Goal: Navigation & Orientation: Find specific page/section

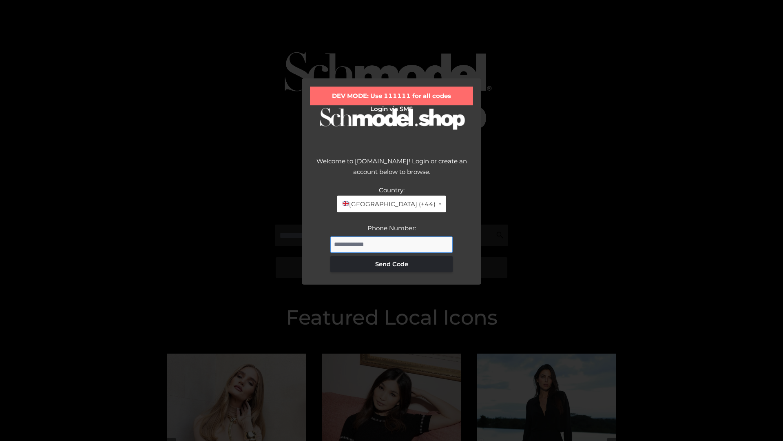
click at [392, 244] on input "Phone Number:" at bounding box center [391, 244] width 122 height 16
type input "**********"
click at [392, 264] on button "Send Code" at bounding box center [391, 264] width 122 height 16
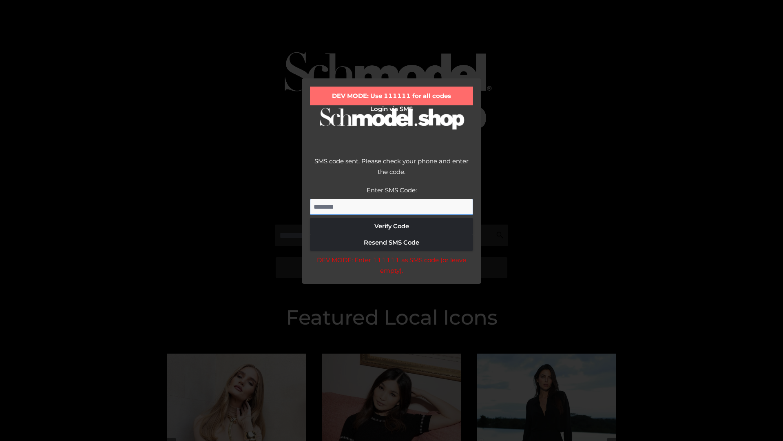
click at [392, 206] on input "Enter SMS Code:" at bounding box center [391, 207] width 163 height 16
type input "******"
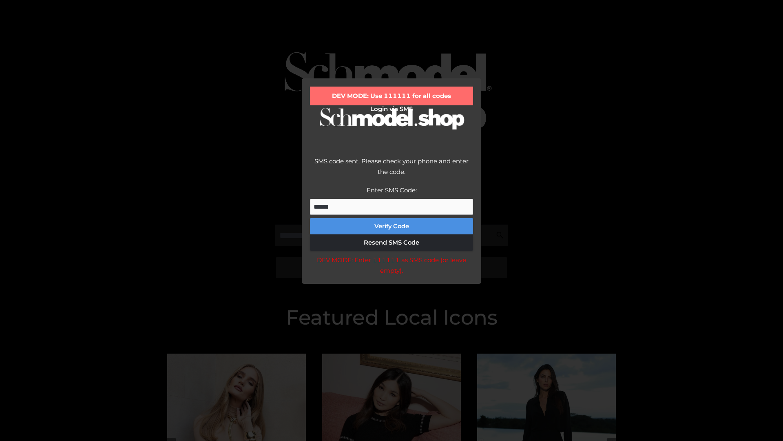
click at [392, 226] on button "Verify Code" at bounding box center [391, 226] width 163 height 16
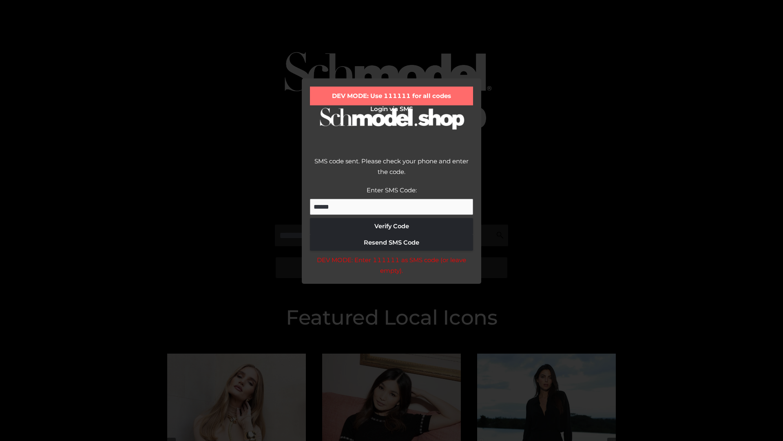
click at [391, 267] on div "DEV MODE: Enter 111111 as SMS code (or leave empty)." at bounding box center [391, 265] width 163 height 21
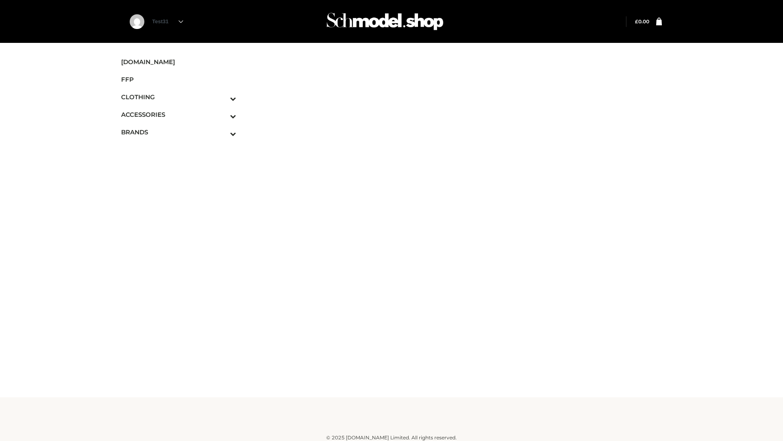
scroll to position [5, 0]
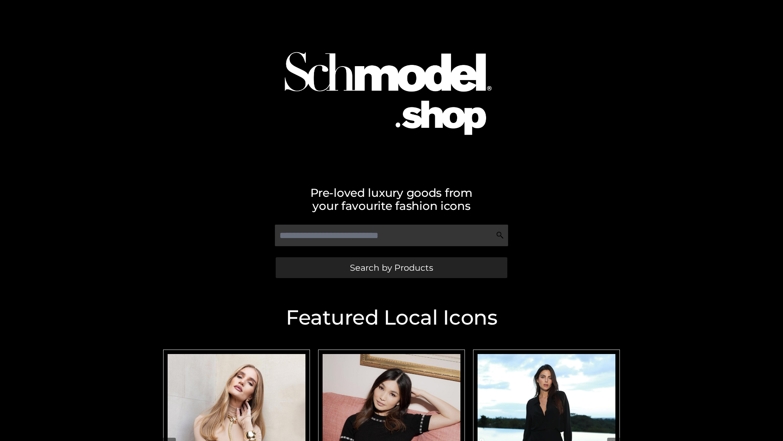
click at [391, 267] on span "Search by Products" at bounding box center [391, 267] width 83 height 9
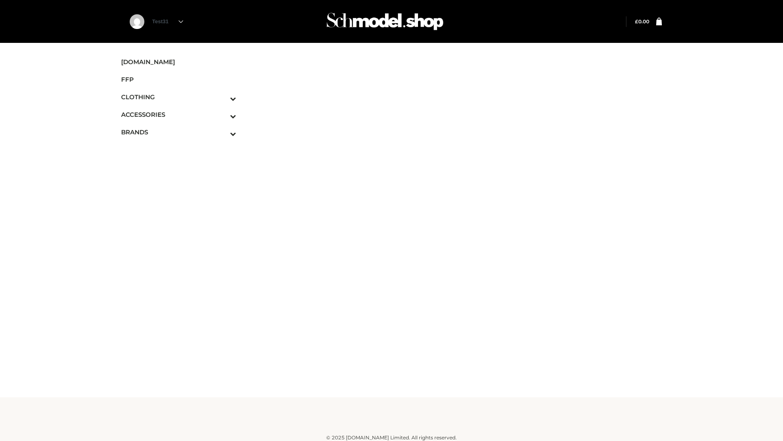
scroll to position [5, 0]
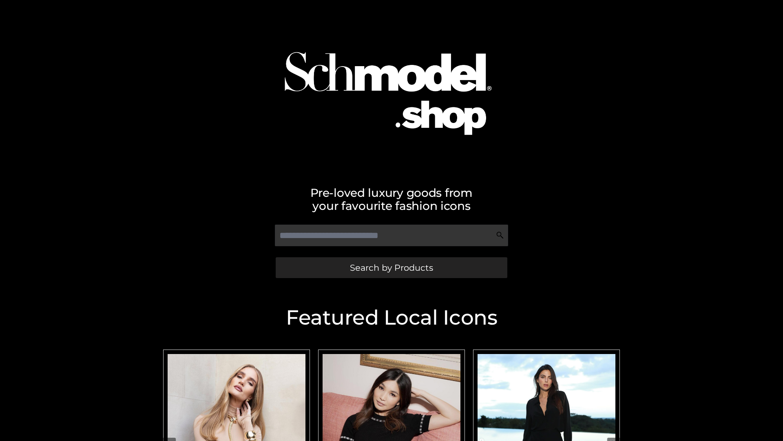
click at [391, 267] on span "Search by Products" at bounding box center [391, 267] width 83 height 9
